Goal: Task Accomplishment & Management: Use online tool/utility

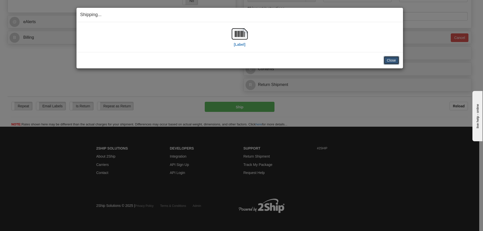
scroll to position [201, 0]
click at [389, 62] on button "Close" at bounding box center [391, 60] width 16 height 9
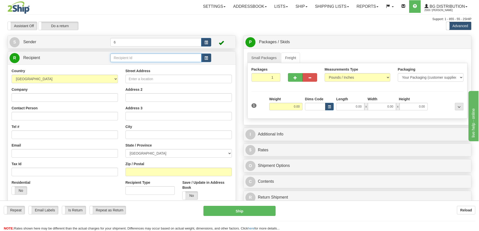
click at [147, 61] on input "text" at bounding box center [155, 58] width 91 height 9
type input "41032"
click at [144, 29] on div "Assistant On Assistant Off Do a return Do a return" at bounding box center [102, 26] width 196 height 9
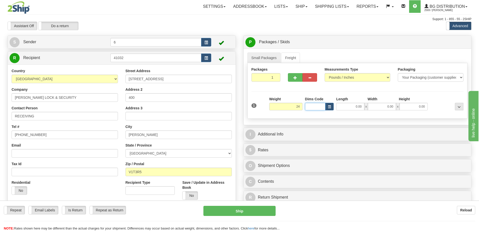
type input "24.00"
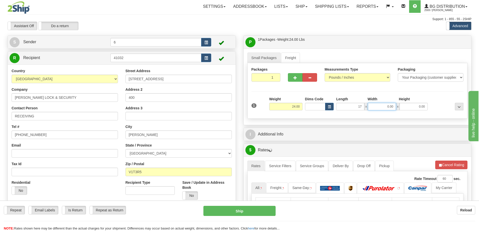
type input "17.00"
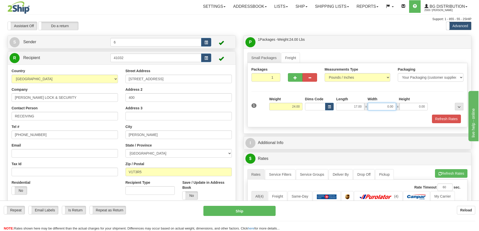
drag, startPoint x: 381, startPoint y: 107, endPoint x: 412, endPoint y: 107, distance: 31.4
click at [412, 107] on div "17.00 x 0.00 x 0.00" at bounding box center [381, 107] width 91 height 8
type input "13.00"
type input "9.00"
click at [445, 113] on div "1 Weight 24.00 Dims Code x x" at bounding box center [357, 106] width 215 height 18
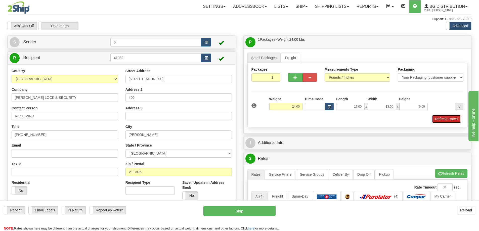
click at [445, 118] on button "Refresh Rates" at bounding box center [446, 119] width 29 height 9
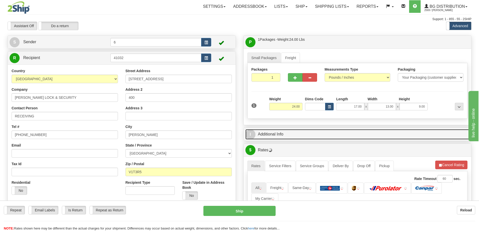
click at [425, 137] on link "I Additional Info" at bounding box center [357, 134] width 224 height 10
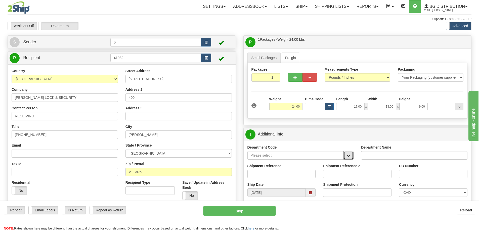
drag, startPoint x: 350, startPoint y: 157, endPoint x: 339, endPoint y: 160, distance: 11.4
click at [349, 157] on span "button" at bounding box center [349, 155] width 4 height 3
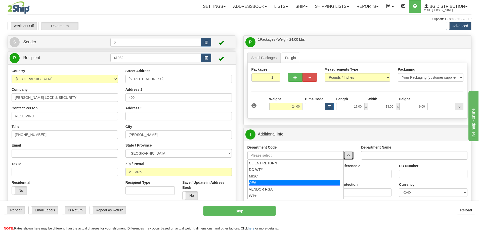
click at [288, 181] on div "OE#" at bounding box center [295, 183] width 92 height 6
type input "OE#"
type input "ORDERS"
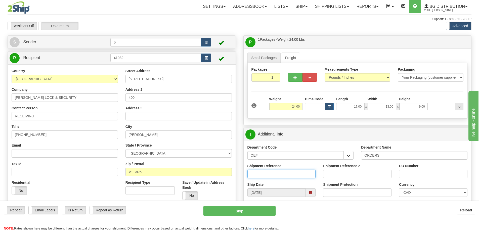
click at [287, 170] on input "Shipment Reference" at bounding box center [281, 174] width 68 height 9
type input "60032147-00"
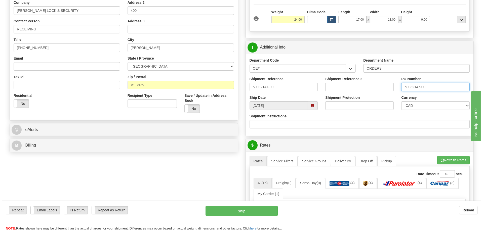
scroll to position [126, 0]
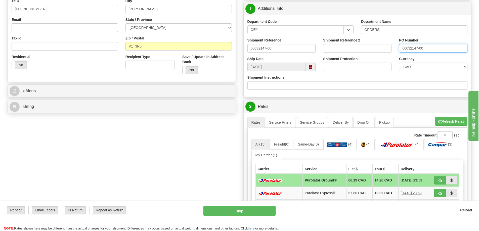
type input "60032147-00"
click at [449, 122] on button "Refresh Rates" at bounding box center [451, 121] width 32 height 9
click at [441, 179] on button "button" at bounding box center [440, 180] width 12 height 9
type input "260"
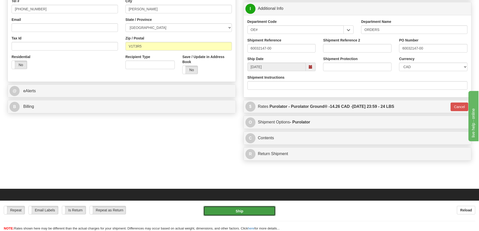
click at [255, 207] on button "Ship" at bounding box center [239, 211] width 72 height 10
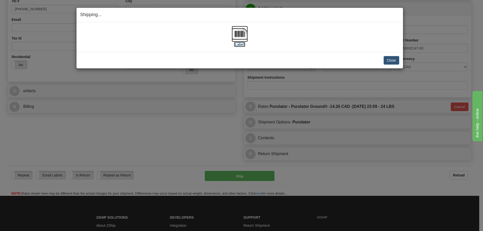
click at [238, 45] on label "[Label]" at bounding box center [240, 44] width 12 height 5
click at [394, 59] on button "Close" at bounding box center [391, 60] width 16 height 9
click at [389, 60] on button "Close" at bounding box center [391, 60] width 16 height 9
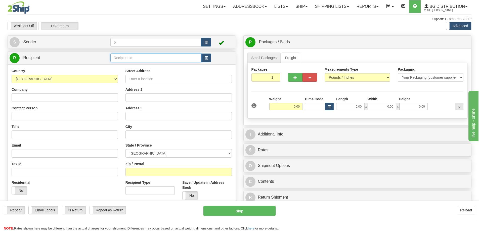
click at [165, 58] on input "text" at bounding box center [155, 58] width 91 height 9
click at [135, 59] on input "text" at bounding box center [155, 58] width 91 height 9
click at [133, 65] on div "41016 - BENTALL" at bounding box center [155, 67] width 86 height 6
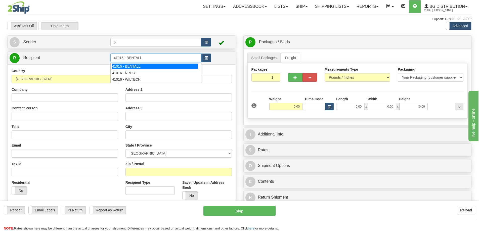
type input "41016 - BENTALL"
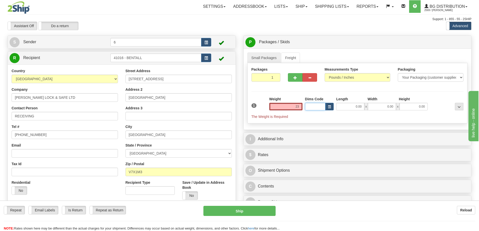
type input "23.00"
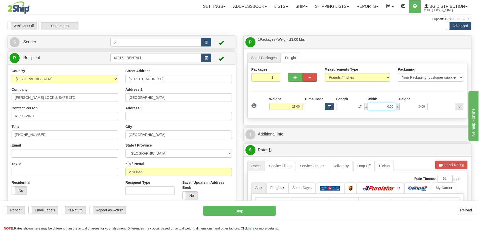
type input "17.00"
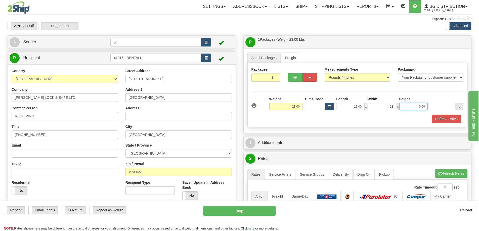
type input "13.00"
type input "9.00"
click at [448, 118] on button "Refresh Rates" at bounding box center [446, 119] width 29 height 9
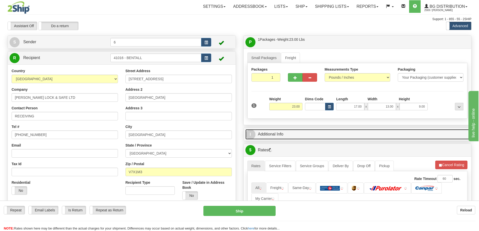
click at [411, 132] on link "I Additional Info" at bounding box center [357, 134] width 224 height 10
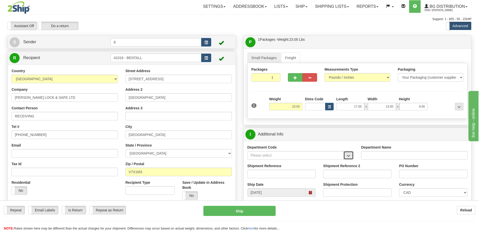
click at [350, 157] on span "button" at bounding box center [349, 155] width 4 height 3
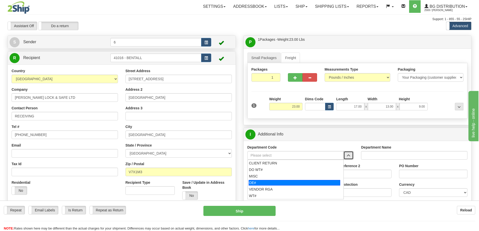
click at [274, 182] on div "OE#" at bounding box center [295, 183] width 92 height 6
type input "OE#"
type input "ORDERS"
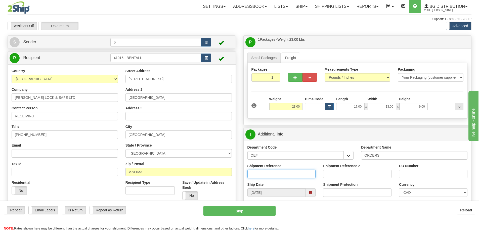
click at [273, 174] on input "Shipment Reference" at bounding box center [281, 174] width 68 height 9
type input "5"
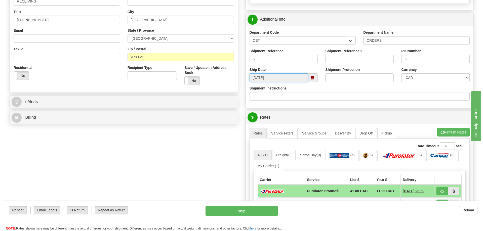
scroll to position [176, 0]
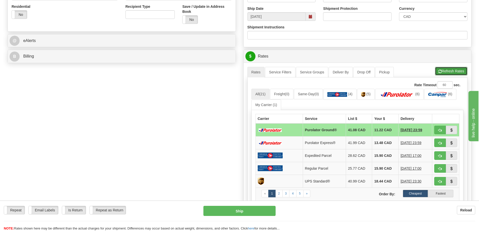
click at [440, 71] on span "button" at bounding box center [440, 71] width 4 height 3
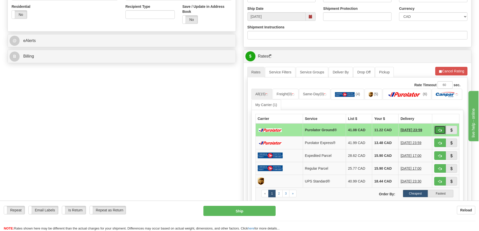
click at [436, 131] on button "button" at bounding box center [440, 130] width 12 height 9
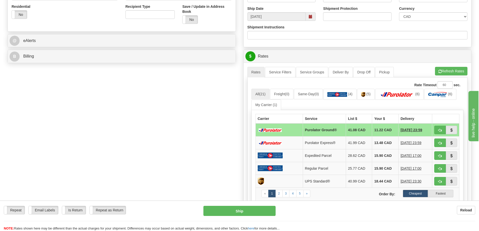
click at [439, 135] on td at bounding box center [445, 129] width 27 height 13
click at [442, 131] on button "button" at bounding box center [440, 130] width 12 height 9
type input "260"
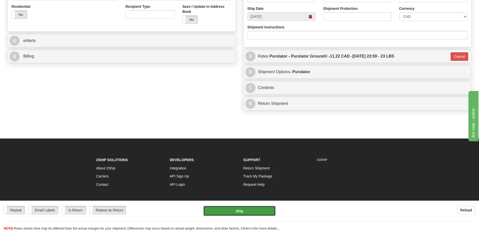
click at [242, 212] on button "Ship" at bounding box center [239, 211] width 72 height 10
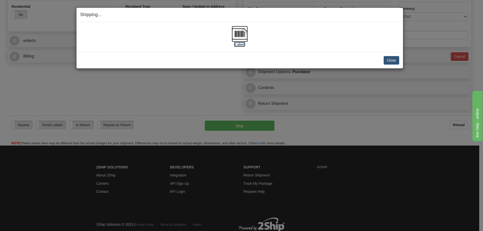
click at [245, 44] on label "[Label]" at bounding box center [240, 44] width 12 height 5
drag, startPoint x: 397, startPoint y: 59, endPoint x: 394, endPoint y: 59, distance: 2.5
click at [397, 59] on button "Close" at bounding box center [391, 60] width 16 height 9
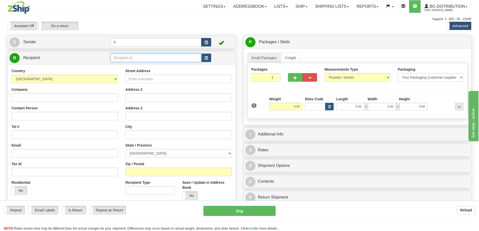
click at [177, 59] on input "text" at bounding box center [155, 58] width 91 height 9
type input "52000"
click at [148, 18] on div "Support: 1 - 855 - 55 - 2SHIP" at bounding box center [240, 19] width 464 height 4
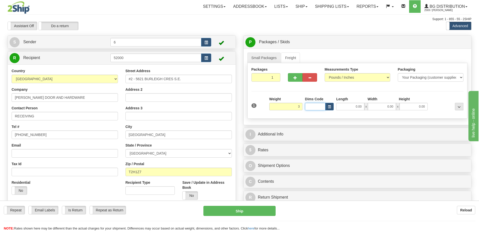
type input "3.00"
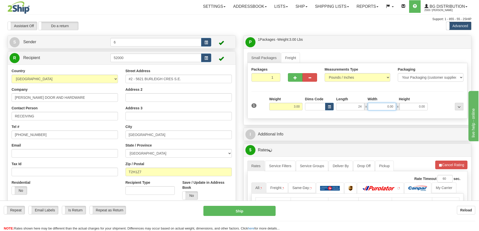
type input "24.00"
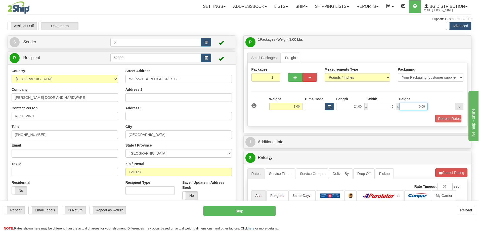
type input "5.00"
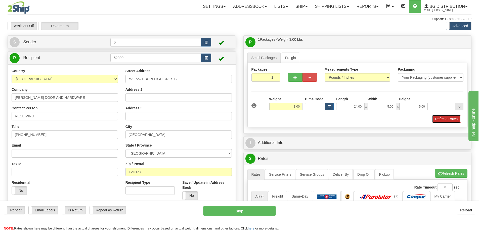
click at [447, 120] on button "Refresh Rates" at bounding box center [446, 119] width 29 height 9
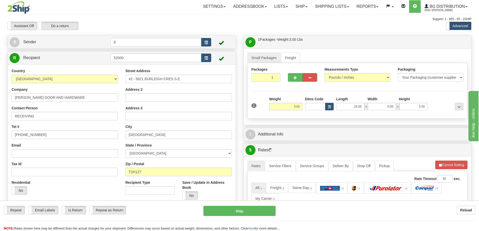
click at [425, 144] on div "$ Rates Cancel A change has been made which could impact your rate estimate. To…" at bounding box center [357, 203] width 228 height 119
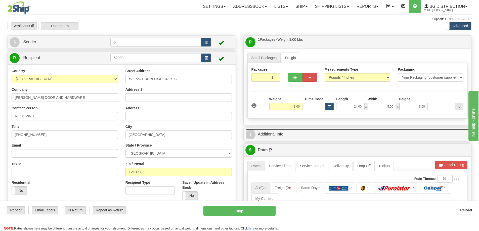
click at [422, 137] on link "I Additional Info" at bounding box center [357, 134] width 224 height 10
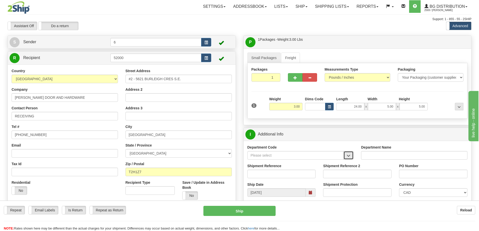
click at [345, 155] on button "button" at bounding box center [348, 155] width 10 height 9
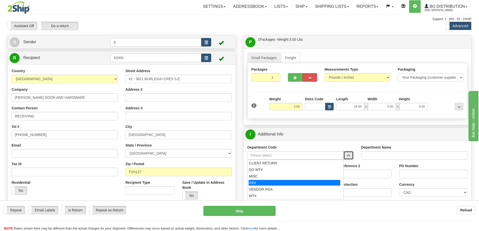
click at [268, 184] on div "OE#" at bounding box center [295, 183] width 92 height 6
type input "OE#"
type input "ORDERS"
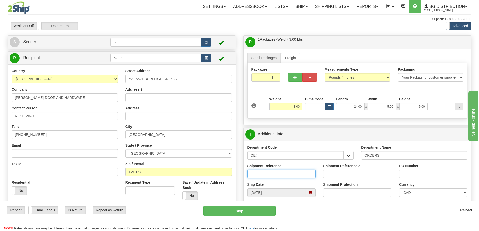
click at [268, 175] on input "Shipment Reference" at bounding box center [281, 174] width 68 height 9
type input "60032146-00"
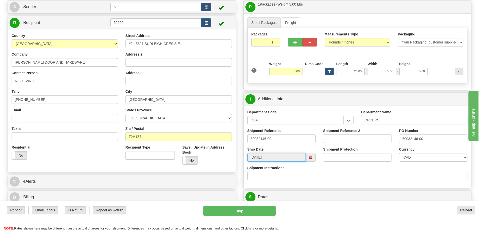
scroll to position [75, 0]
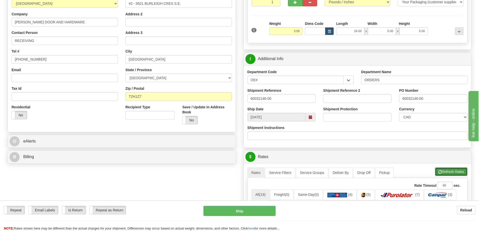
click at [450, 174] on button "Refresh Rates" at bounding box center [451, 171] width 32 height 9
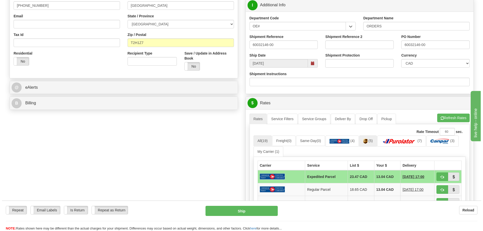
scroll to position [176, 0]
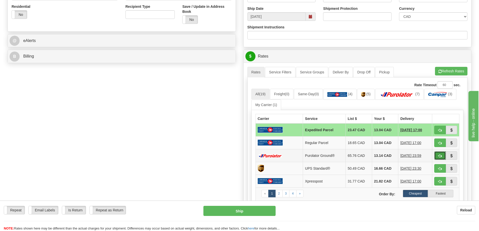
click at [441, 159] on button "button" at bounding box center [440, 155] width 12 height 9
type input "260"
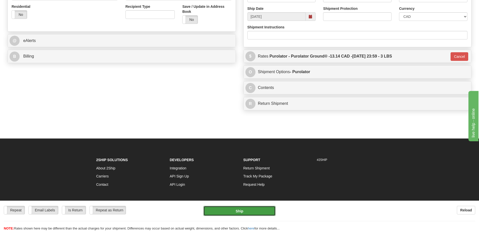
click at [242, 213] on button "Ship" at bounding box center [239, 211] width 72 height 10
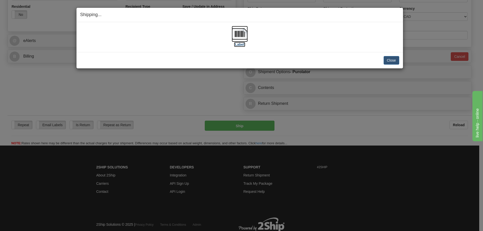
click at [241, 46] on label "[Label]" at bounding box center [240, 44] width 12 height 5
click at [395, 60] on button "Close" at bounding box center [391, 60] width 16 height 9
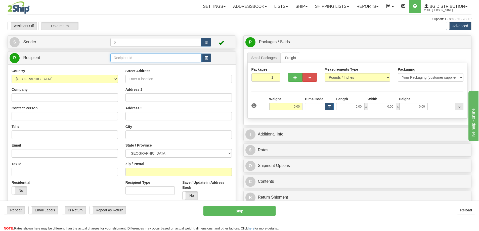
click at [153, 57] on input "text" at bounding box center [155, 58] width 91 height 9
type input "9"
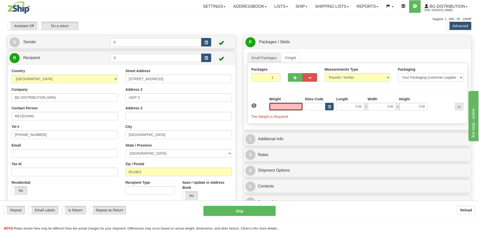
click at [294, 108] on input "text" at bounding box center [285, 107] width 33 height 8
type input "8.00"
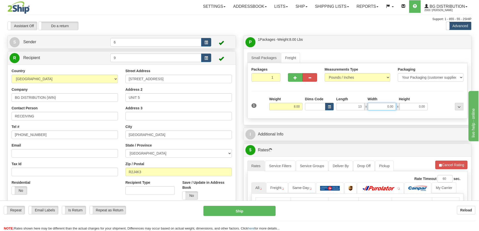
type input "13.00"
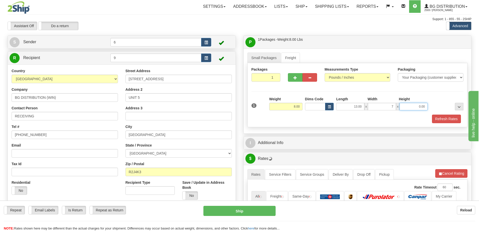
type input "7.00"
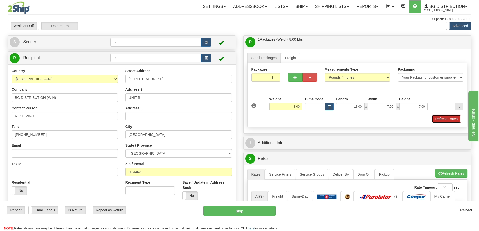
click at [444, 117] on button "Refresh Rates" at bounding box center [446, 119] width 29 height 9
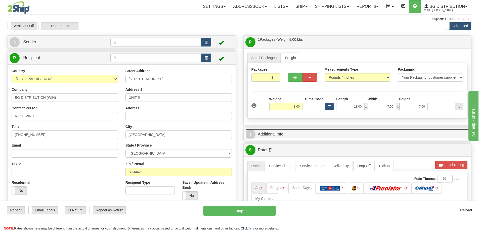
drag, startPoint x: 365, startPoint y: 134, endPoint x: 348, endPoint y: 129, distance: 17.3
click at [364, 134] on link "I Additional Info" at bounding box center [357, 134] width 224 height 10
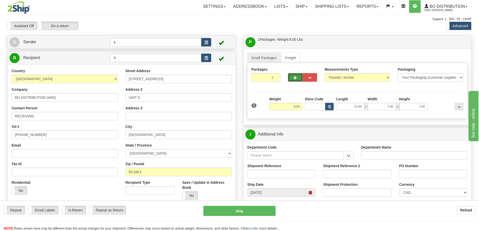
click at [295, 79] on span "button" at bounding box center [295, 77] width 4 height 3
radio input "true"
type input "2"
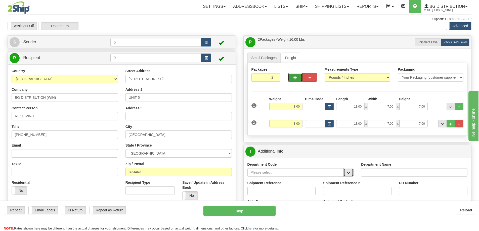
drag, startPoint x: 348, startPoint y: 173, endPoint x: 325, endPoint y: 177, distance: 23.0
click at [348, 173] on span "button" at bounding box center [349, 172] width 4 height 3
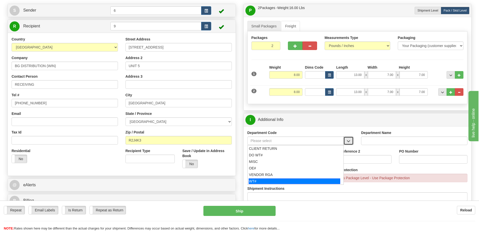
scroll to position [50, 0]
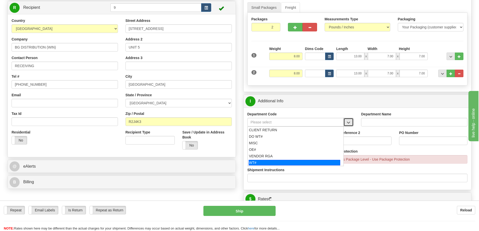
click at [255, 163] on div "WT#" at bounding box center [295, 163] width 92 height 6
type input "WT#"
type input "WAREHOUSE TRANSFERS"
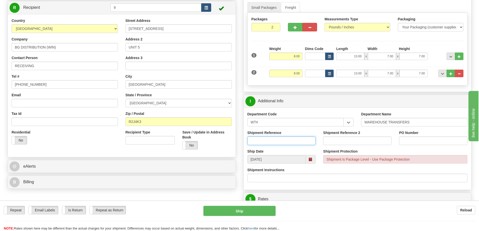
click at [252, 144] on input "Shipment Reference" at bounding box center [281, 141] width 68 height 9
type input "158298-03"
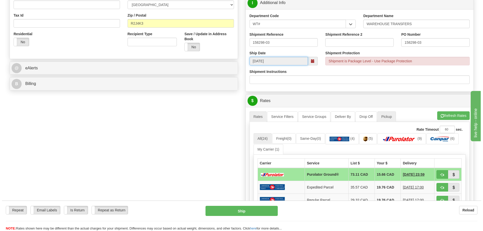
scroll to position [151, 0]
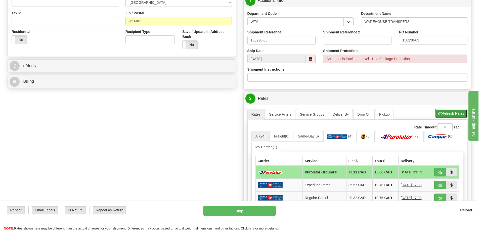
click at [456, 112] on button "Refresh Rates" at bounding box center [451, 113] width 32 height 9
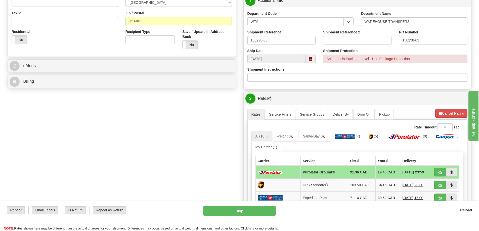
drag, startPoint x: 464, startPoint y: 85, endPoint x: 459, endPoint y: 102, distance: 18.0
click at [464, 85] on div "Shipment Instructions" at bounding box center [358, 76] width 228 height 19
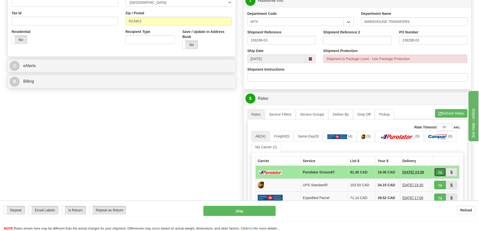
click at [440, 170] on button "button" at bounding box center [440, 172] width 12 height 9
type input "260"
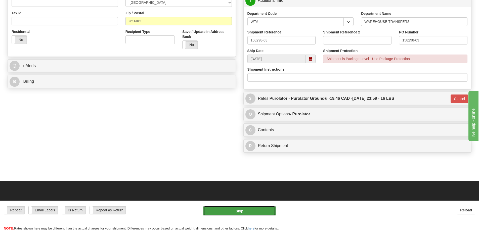
click at [268, 211] on button "Ship" at bounding box center [239, 211] width 72 height 10
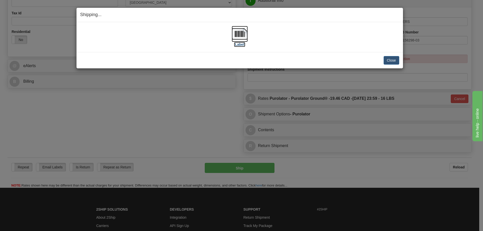
click at [239, 45] on label "[Label]" at bounding box center [240, 44] width 12 height 5
